Goal: Task Accomplishment & Management: Use online tool/utility

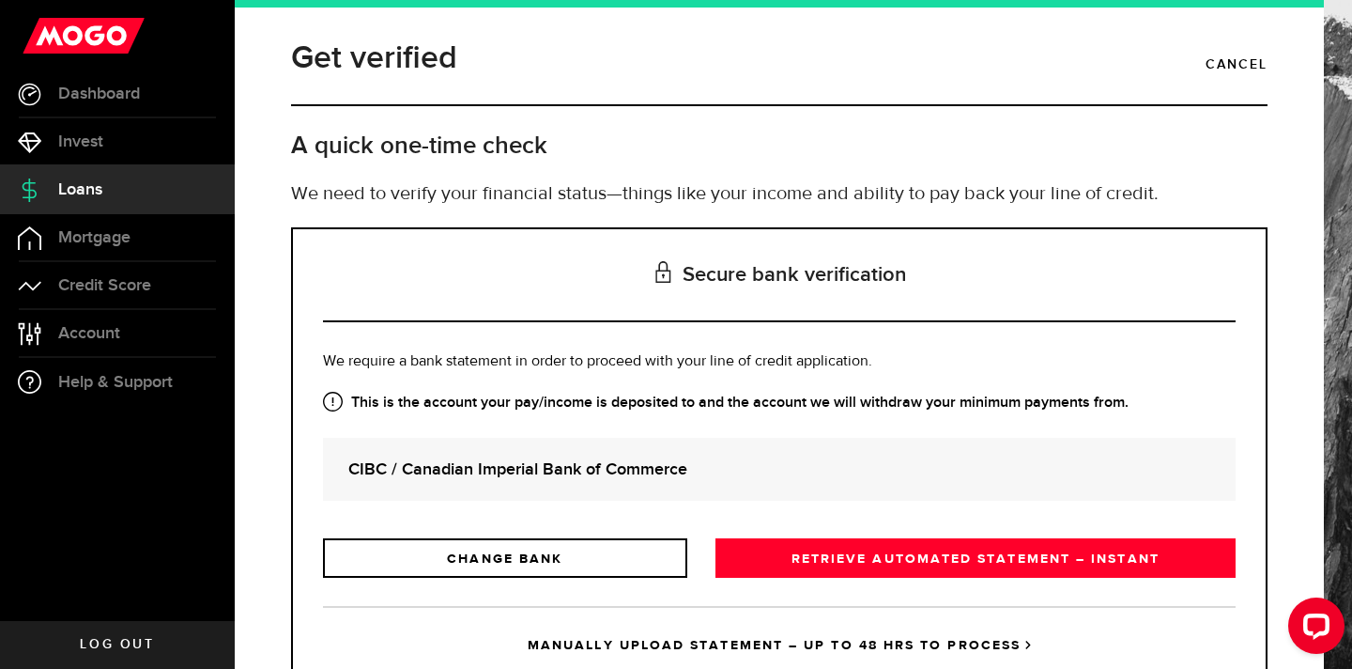
scroll to position [71, 0]
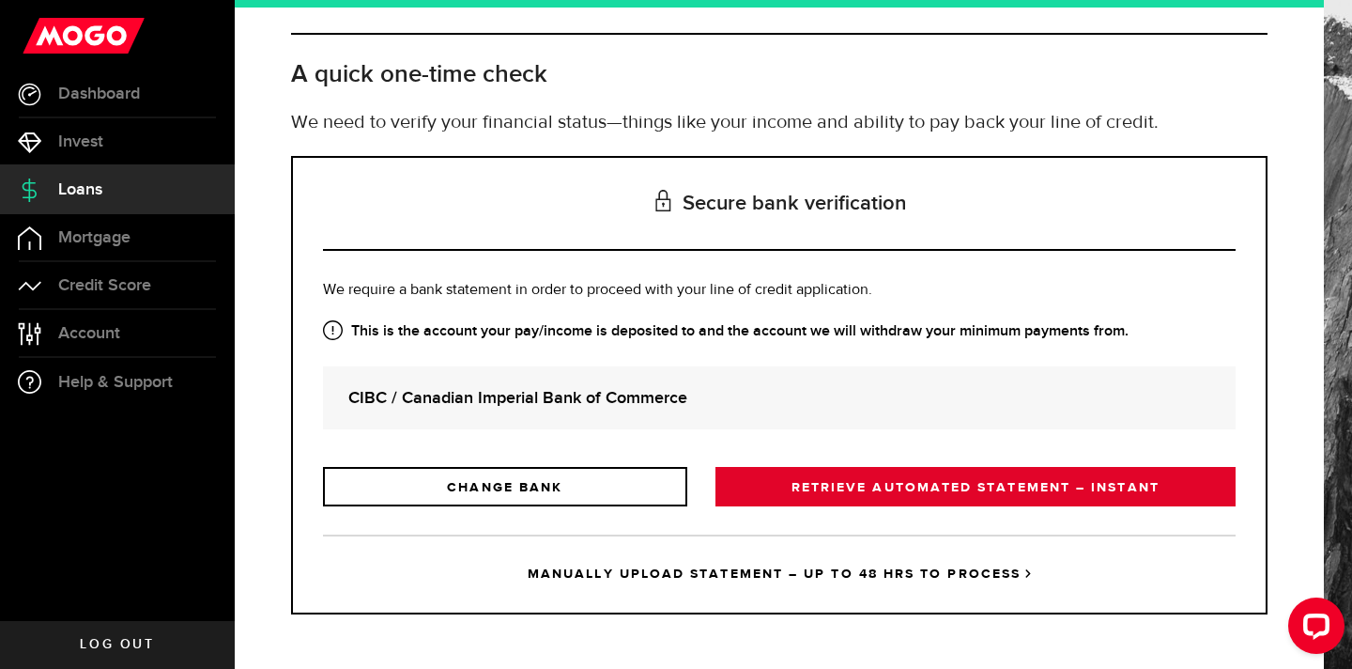
click at [881, 482] on link "RETRIEVE AUTOMATED STATEMENT – INSTANT" at bounding box center [976, 486] width 520 height 39
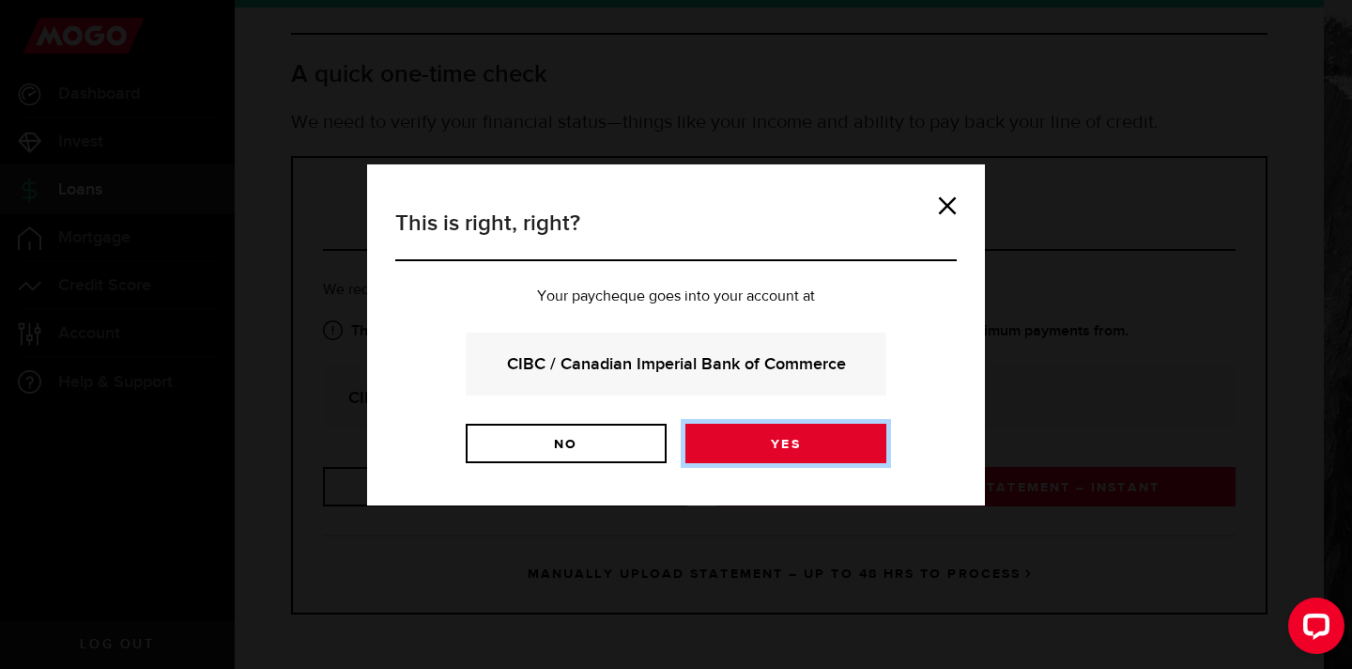
click at [795, 444] on link "Yes" at bounding box center [786, 443] width 201 height 39
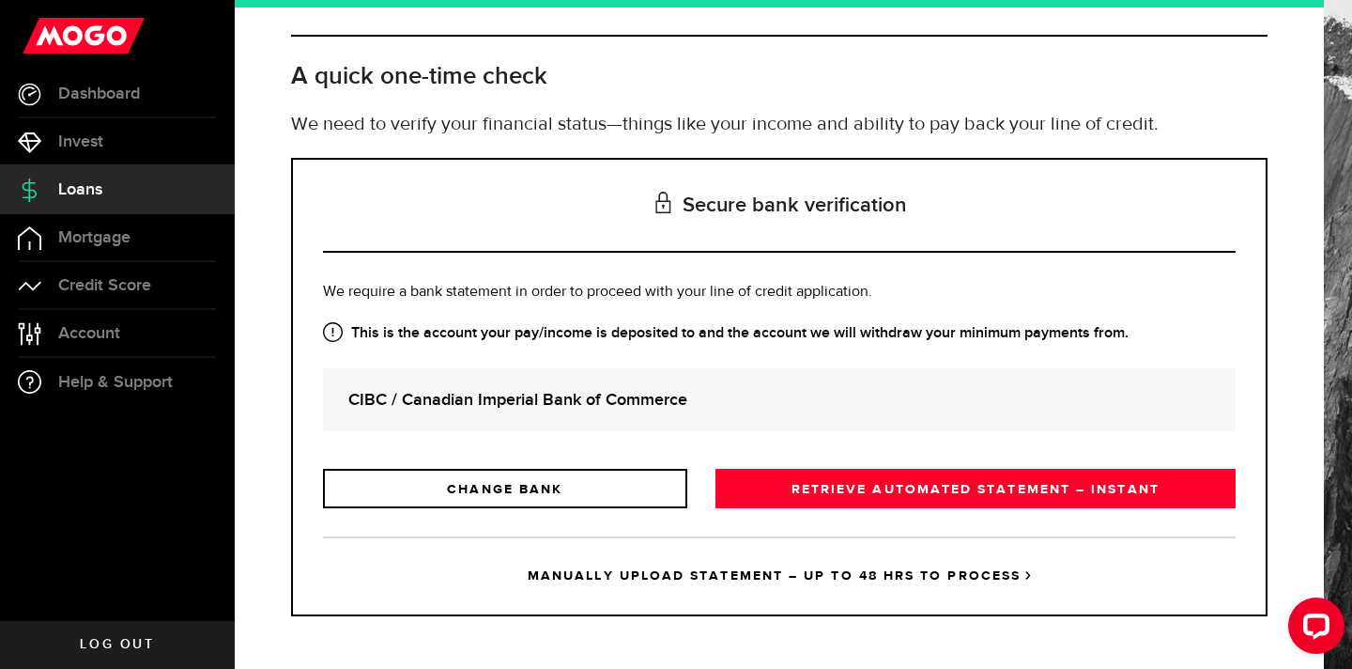
scroll to position [71, 0]
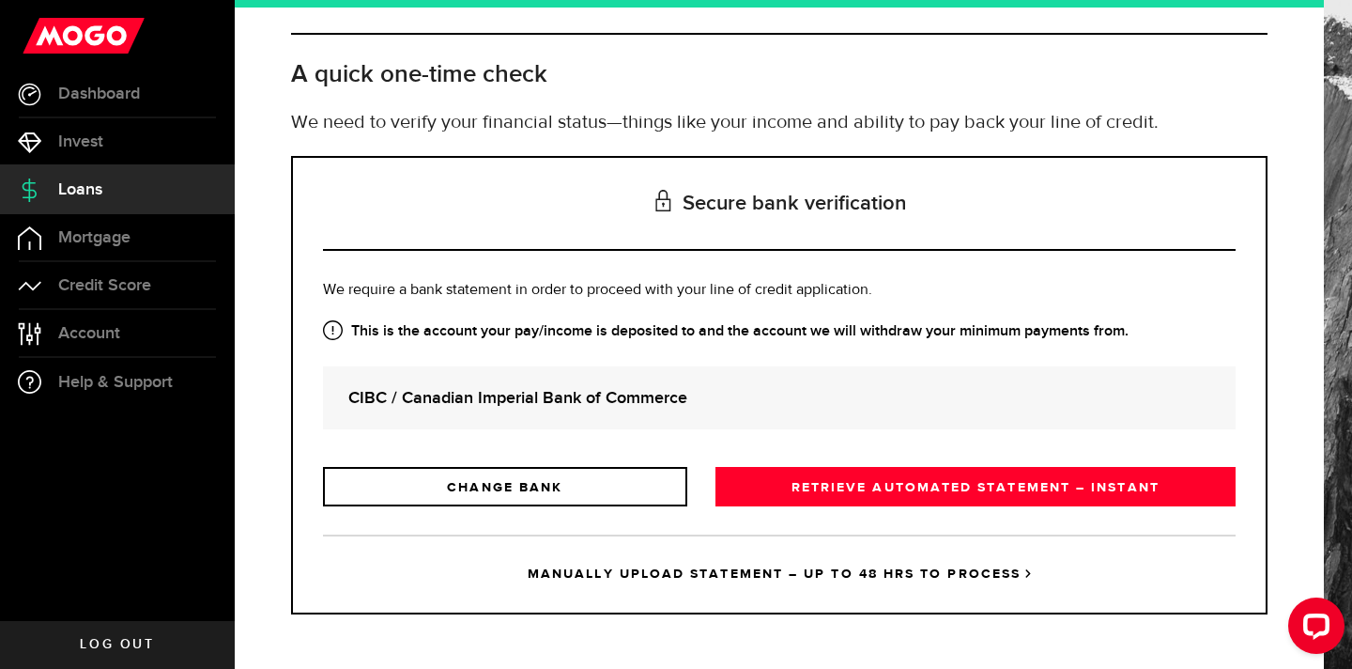
click at [173, 636] on link "Log out" at bounding box center [117, 644] width 235 height 47
